Goal: Transaction & Acquisition: Purchase product/service

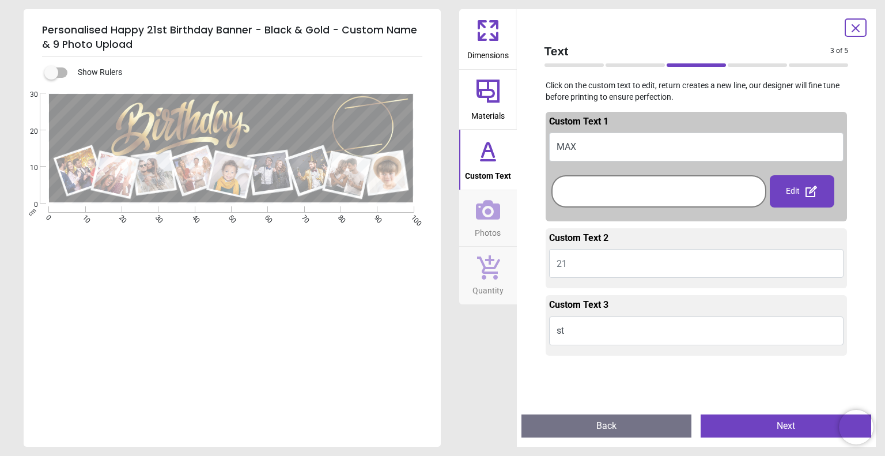
click at [779, 429] on button "Next" at bounding box center [786, 425] width 171 height 23
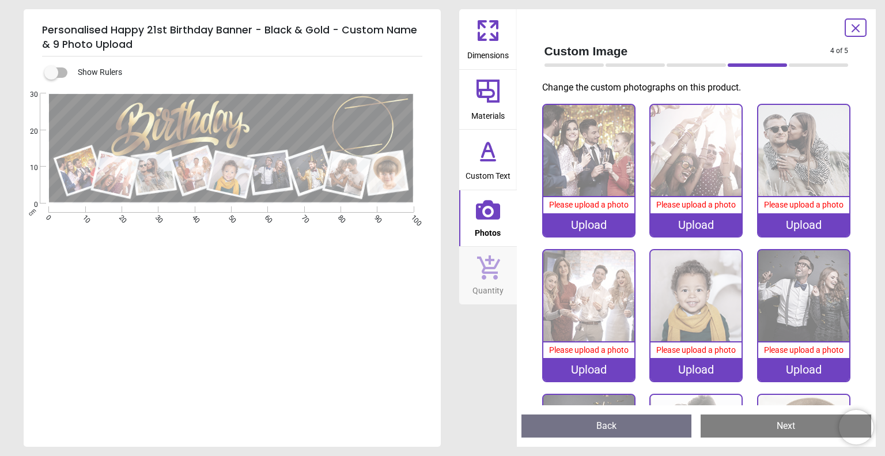
click at [609, 210] on div "Please upload a photo" at bounding box center [589, 205] width 91 height 16
click at [619, 224] on div "Upload" at bounding box center [589, 224] width 91 height 23
click at [614, 220] on div "Upload" at bounding box center [589, 224] width 91 height 23
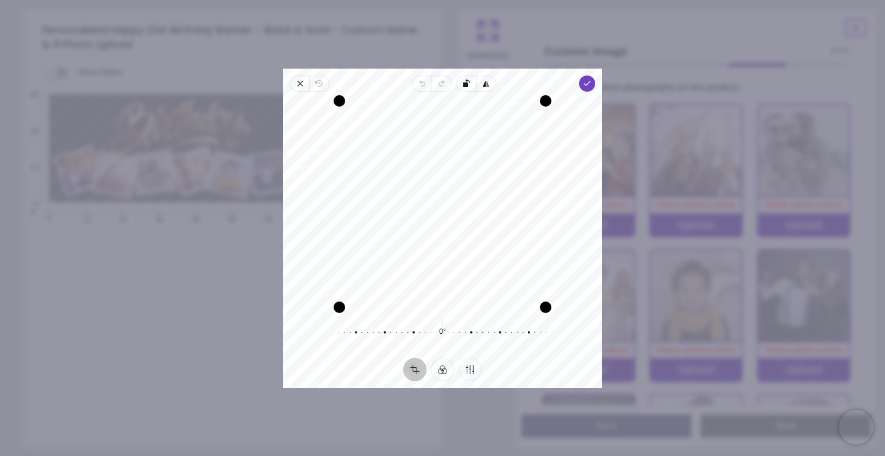
drag, startPoint x: 506, startPoint y: 254, endPoint x: 512, endPoint y: 251, distance: 7.0
click at [512, 251] on div "Recenter" at bounding box center [442, 204] width 301 height 206
click at [591, 86] on icon "button" at bounding box center [587, 83] width 9 height 9
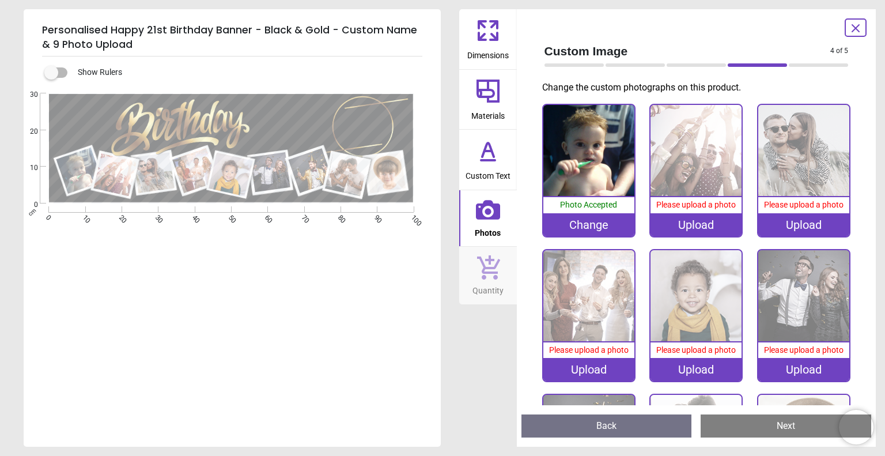
click at [707, 224] on div "Upload" at bounding box center [696, 224] width 91 height 23
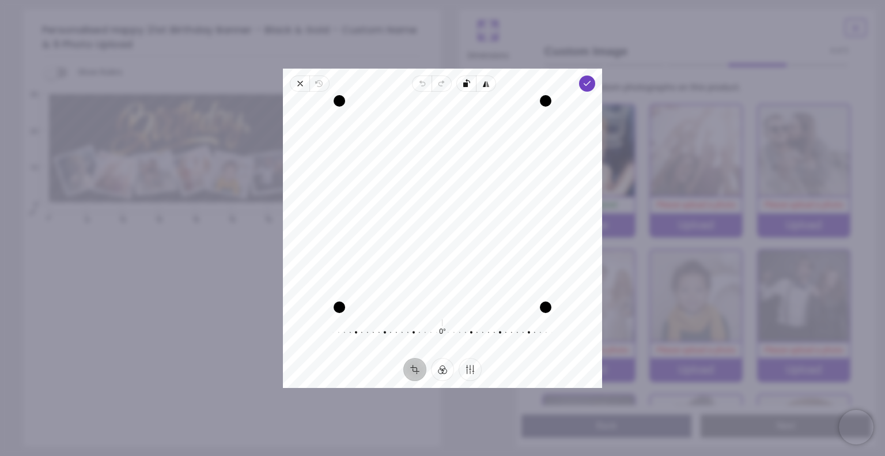
drag, startPoint x: 497, startPoint y: 265, endPoint x: 500, endPoint y: 288, distance: 23.2
click at [500, 288] on div "Recenter" at bounding box center [442, 204] width 301 height 206
click at [585, 85] on icon "button" at bounding box center [587, 83] width 9 height 9
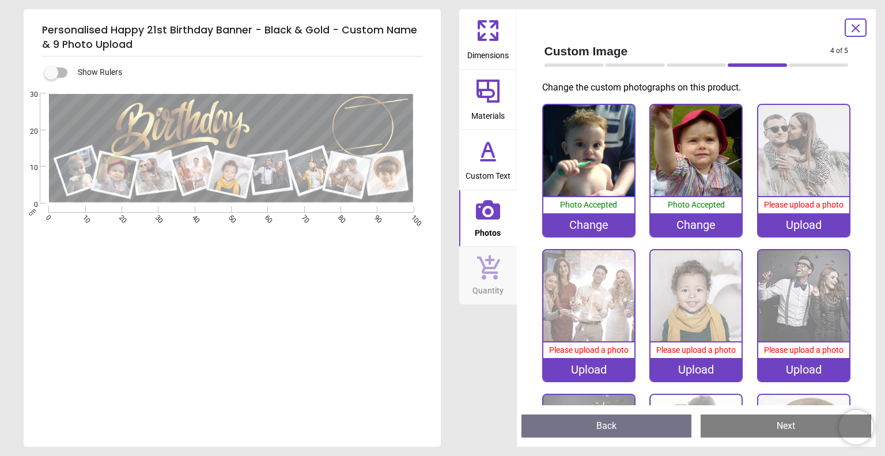
click at [796, 223] on div "Upload" at bounding box center [804, 224] width 91 height 23
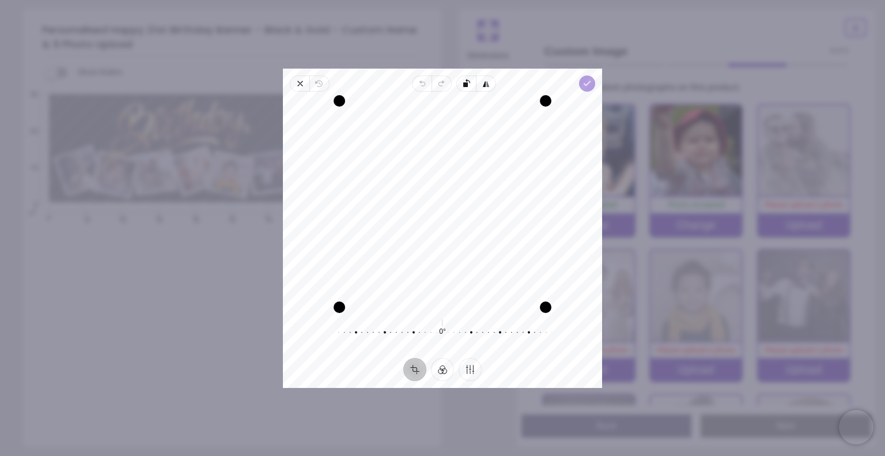
click at [586, 86] on icon "button" at bounding box center [587, 83] width 9 height 9
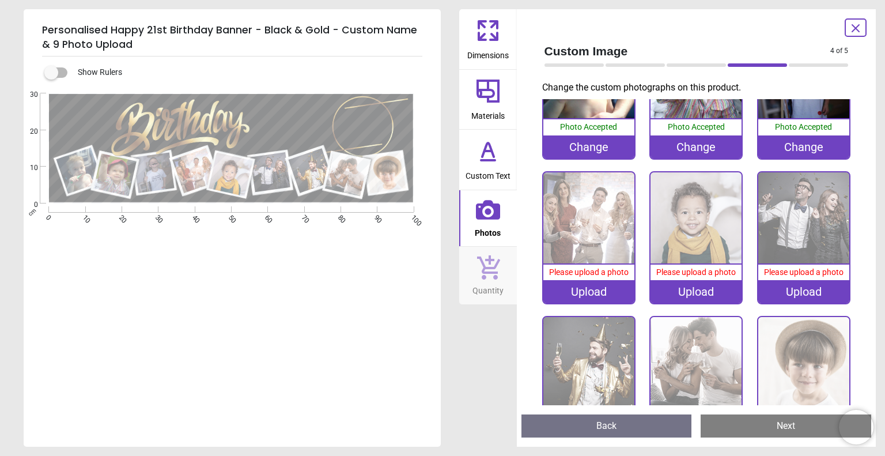
scroll to position [133, 0]
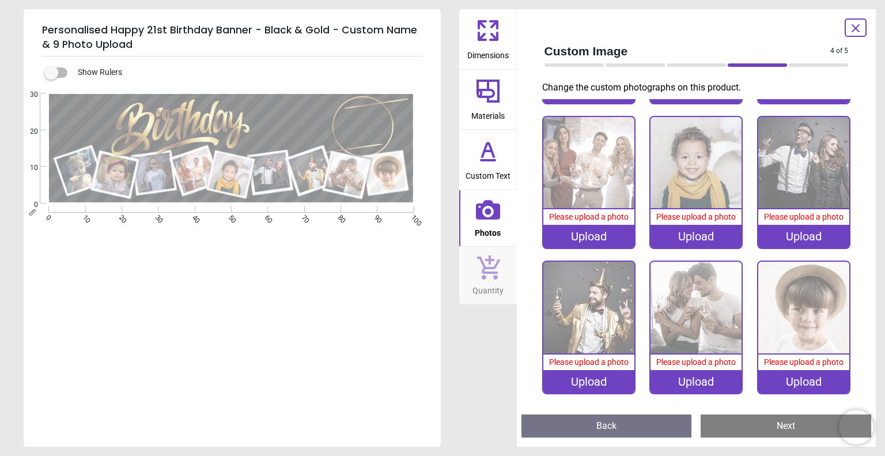
click at [816, 378] on div "Upload" at bounding box center [804, 381] width 91 height 23
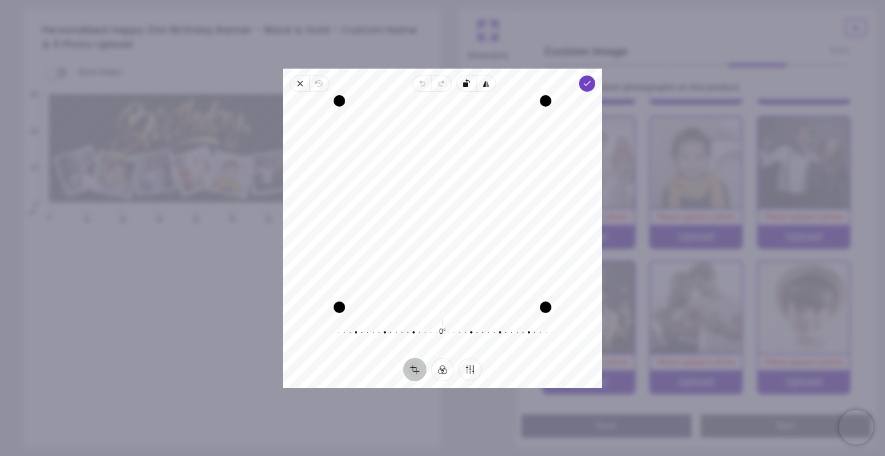
drag, startPoint x: 503, startPoint y: 263, endPoint x: 508, endPoint y: 281, distance: 18.6
click at [508, 281] on div "Recenter" at bounding box center [442, 204] width 301 height 206
click at [544, 240] on div "Drag edge r" at bounding box center [544, 204] width 12 height 204
drag, startPoint x: 341, startPoint y: 205, endPoint x: 364, endPoint y: 201, distance: 23.5
click at [364, 201] on div "Drag edge l" at bounding box center [363, 204] width 12 height 181
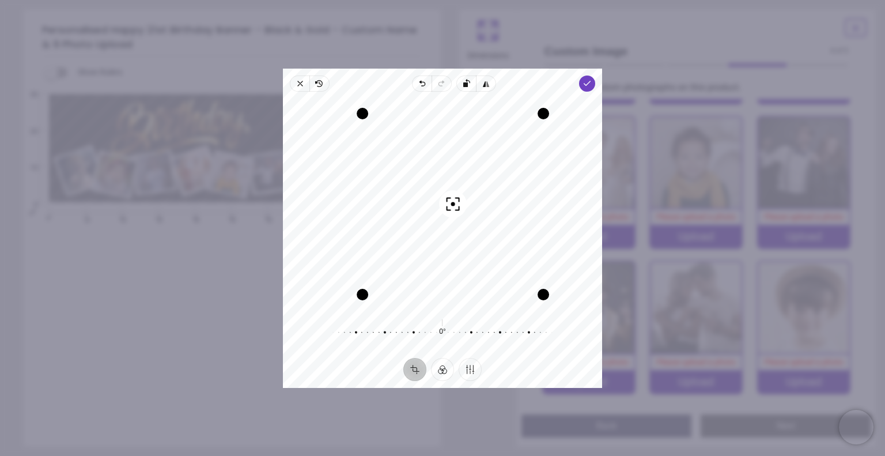
drag, startPoint x: 463, startPoint y: 228, endPoint x: 455, endPoint y: 252, distance: 25.5
click at [455, 252] on div "Recenter" at bounding box center [442, 204] width 301 height 206
click at [587, 83] on polyline "button" at bounding box center [588, 83] width 6 height 4
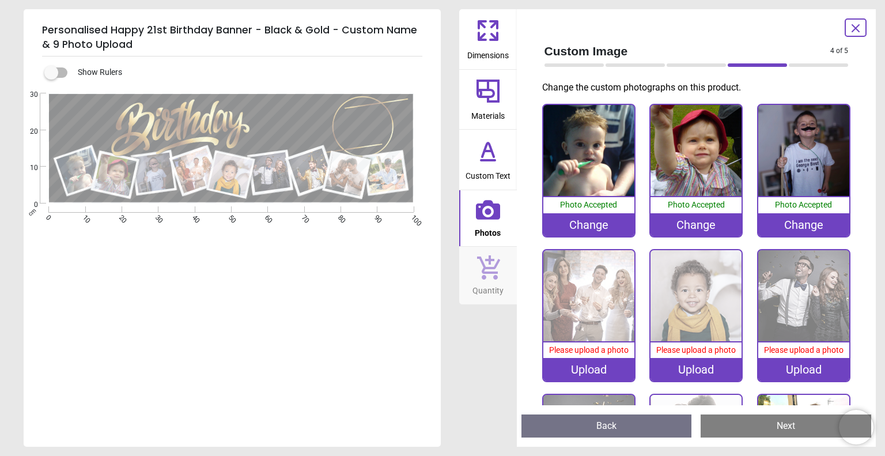
scroll to position [133, 0]
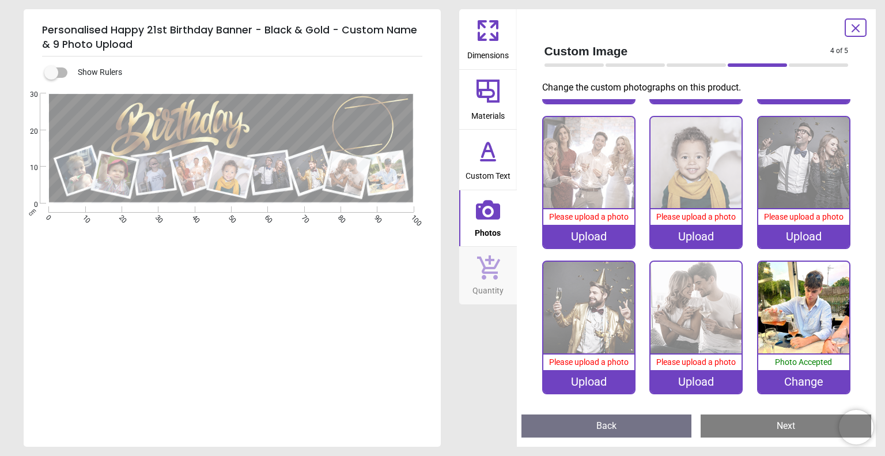
click at [699, 375] on div "Upload" at bounding box center [696, 381] width 91 height 23
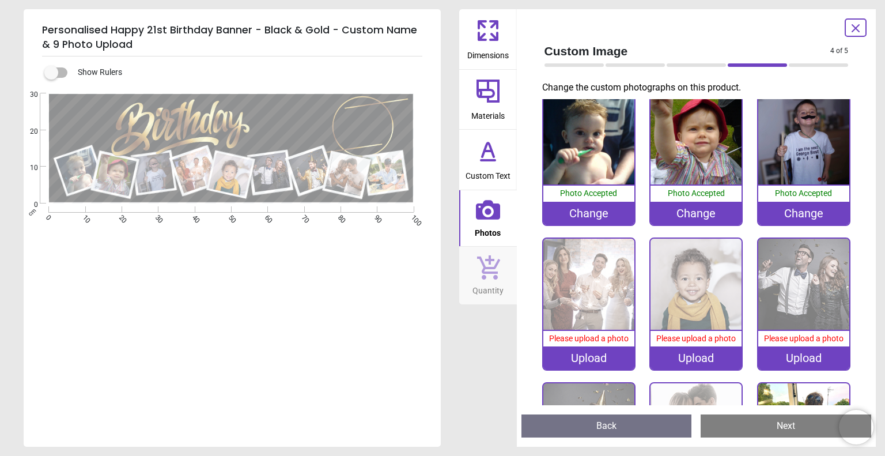
scroll to position [0, 0]
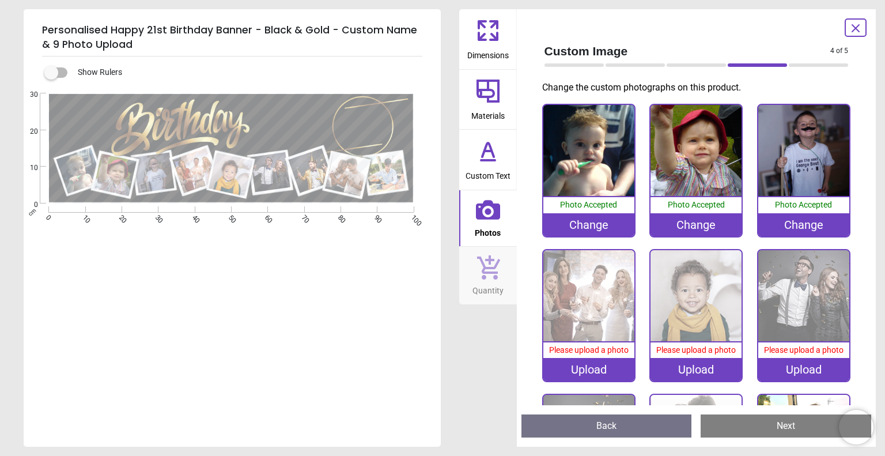
click at [585, 371] on div "Upload" at bounding box center [589, 369] width 91 height 23
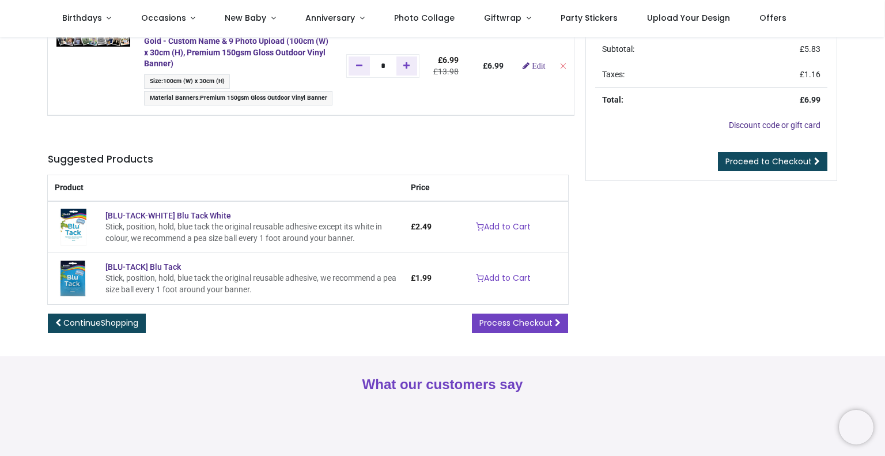
scroll to position [112, 0]
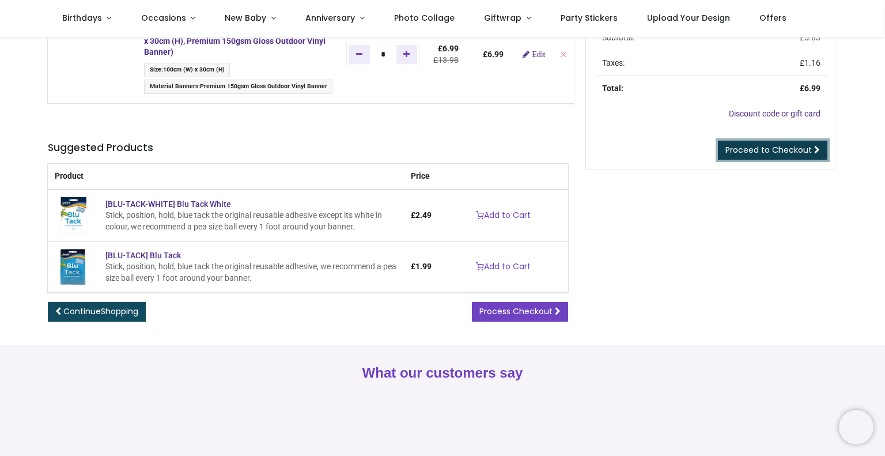
click at [766, 153] on span "Proceed to Checkout" at bounding box center [769, 150] width 86 height 12
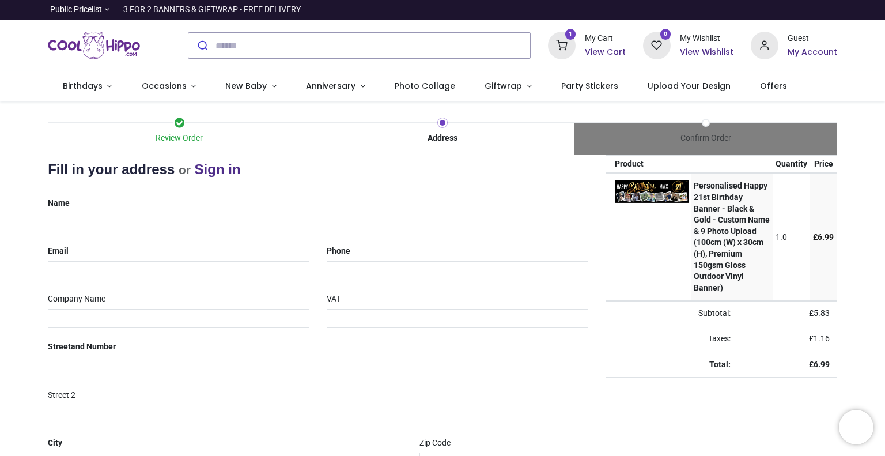
select select "***"
click at [62, 225] on input "text" at bounding box center [318, 223] width 541 height 20
type input "**********"
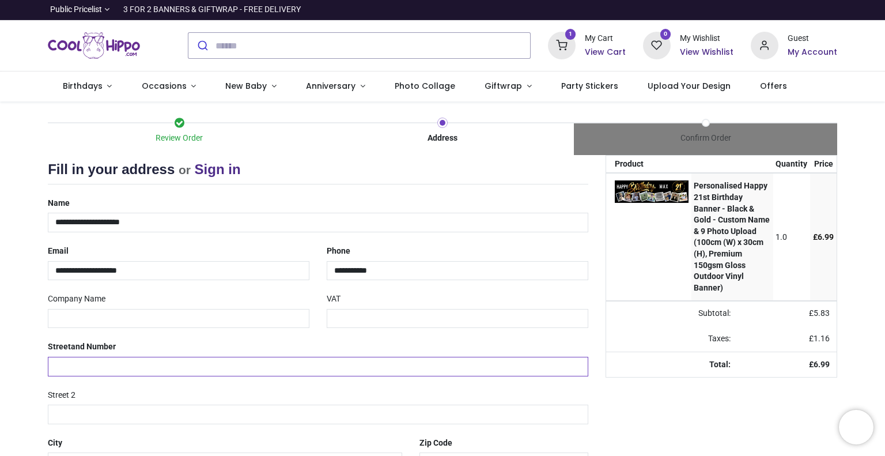
type input "**********"
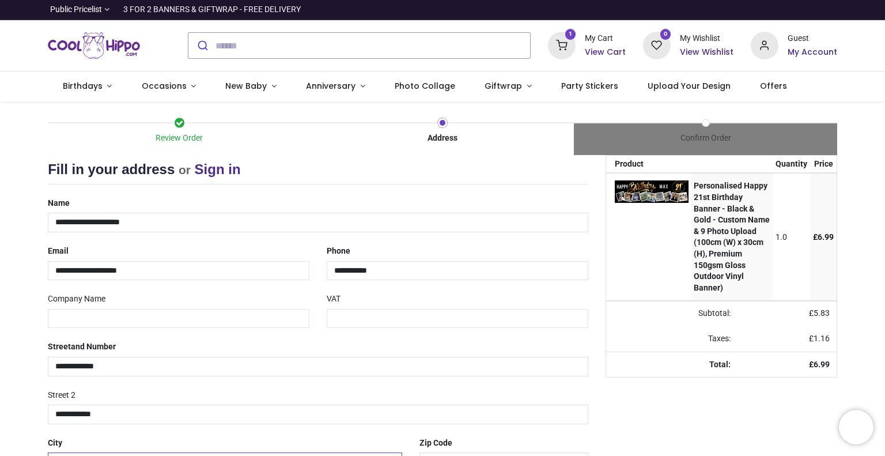
type input "**********"
type input "*******"
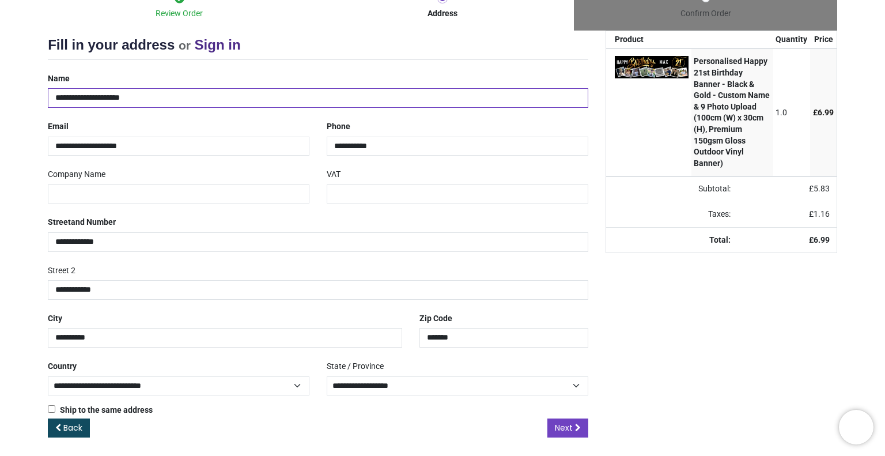
scroll to position [127, 0]
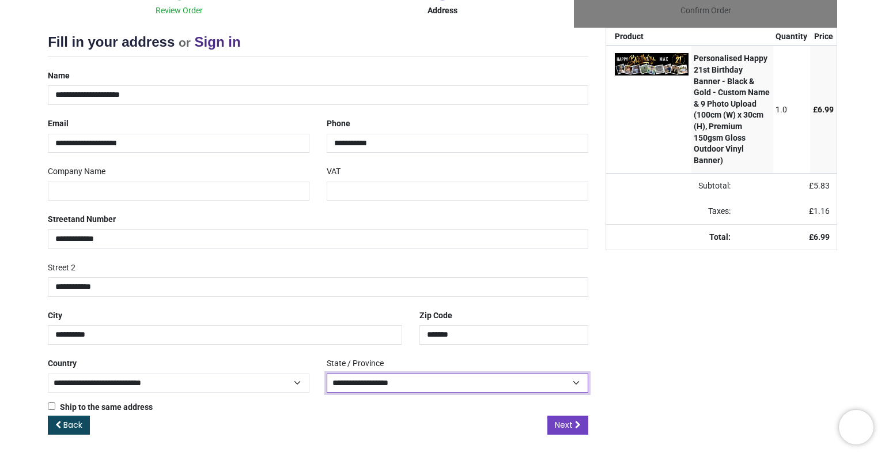
click at [447, 379] on select "**********" at bounding box center [458, 383] width 262 height 19
select select "***"
click at [327, 374] on select "**********" at bounding box center [458, 383] width 262 height 19
click at [454, 378] on select "**********" at bounding box center [458, 383] width 262 height 19
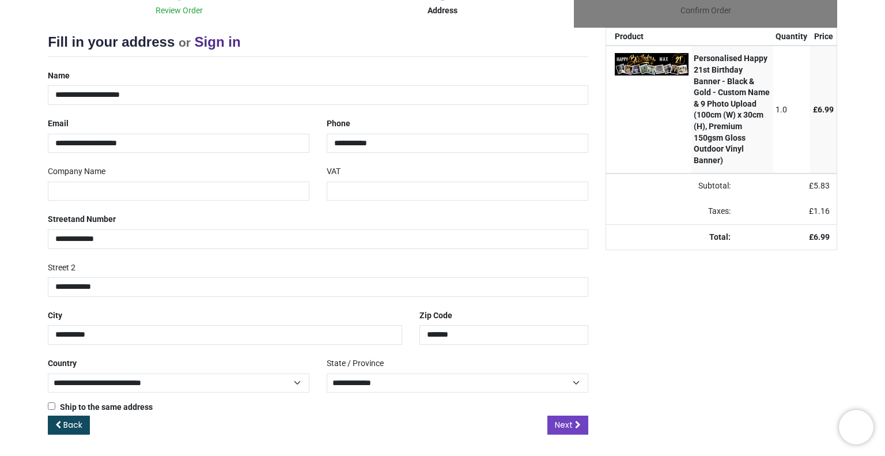
click at [499, 420] on div "Back Next" at bounding box center [318, 435] width 541 height 38
click at [564, 422] on span "Next" at bounding box center [564, 425] width 18 height 12
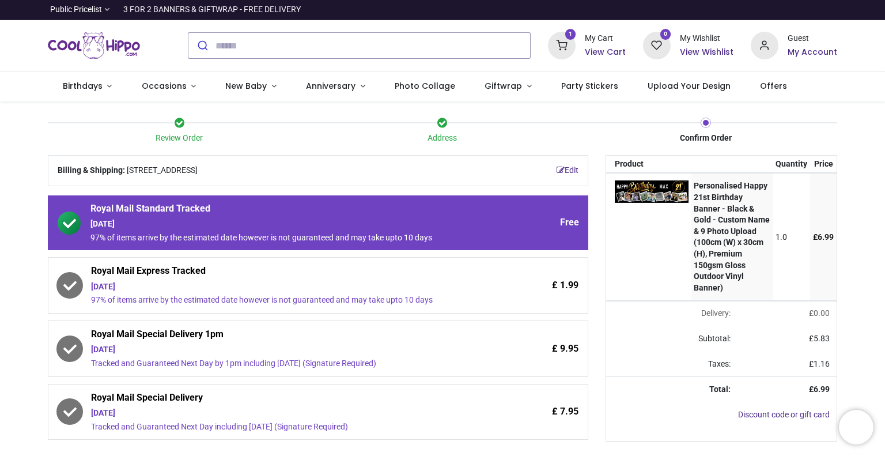
click at [420, 300] on div "97% of items arrive by the estimated date however is not guaranteed and may tak…" at bounding box center [286, 301] width 390 height 12
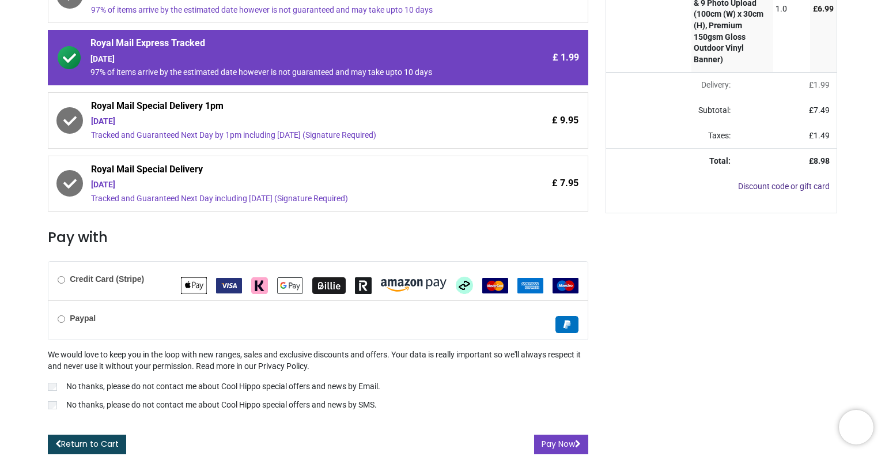
scroll to position [229, 0]
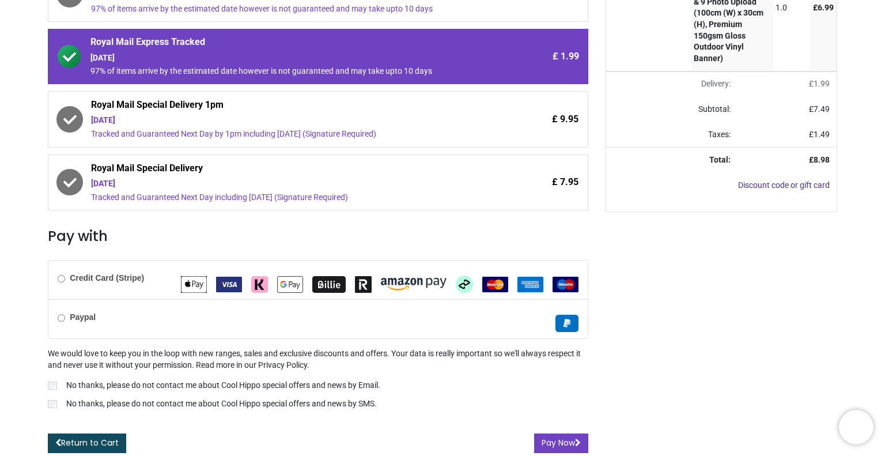
click at [81, 316] on b "Paypal" at bounding box center [83, 316] width 26 height 9
click at [552, 443] on button "Pay Now" at bounding box center [561, 444] width 54 height 20
